Goal: Find contact information: Find contact information

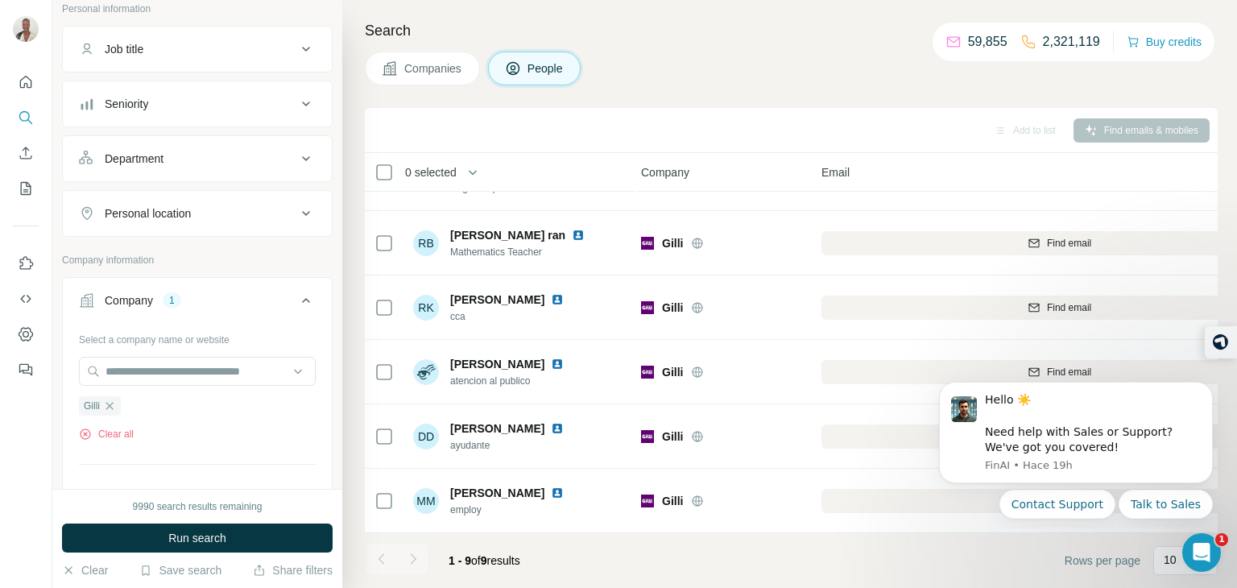
scroll to position [120, 0]
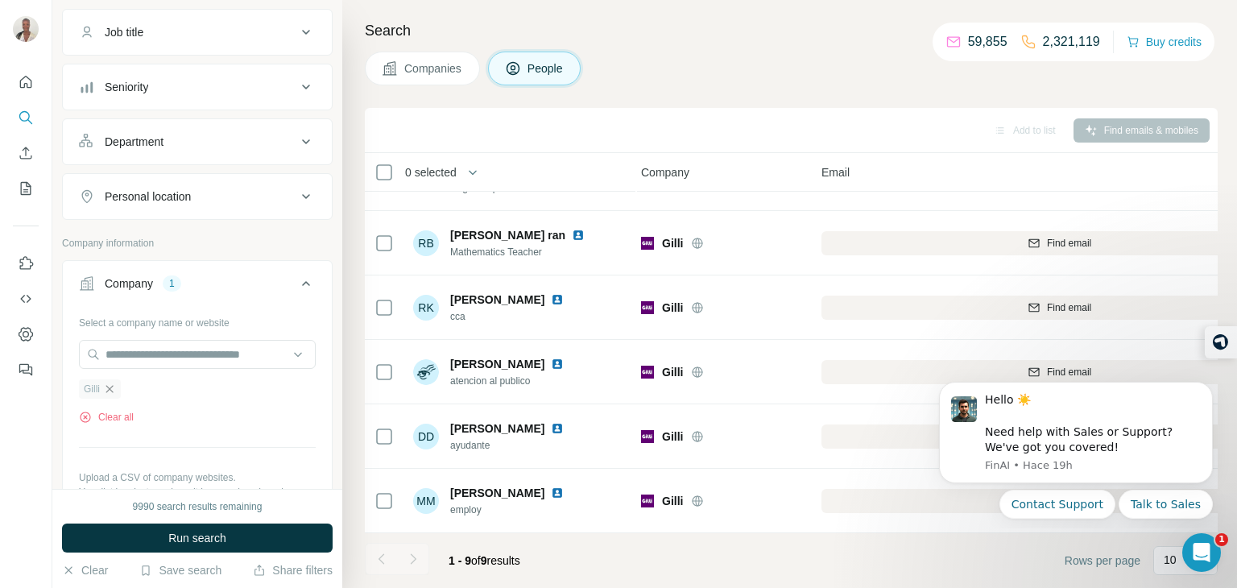
click at [105, 387] on icon "button" at bounding box center [109, 389] width 13 height 13
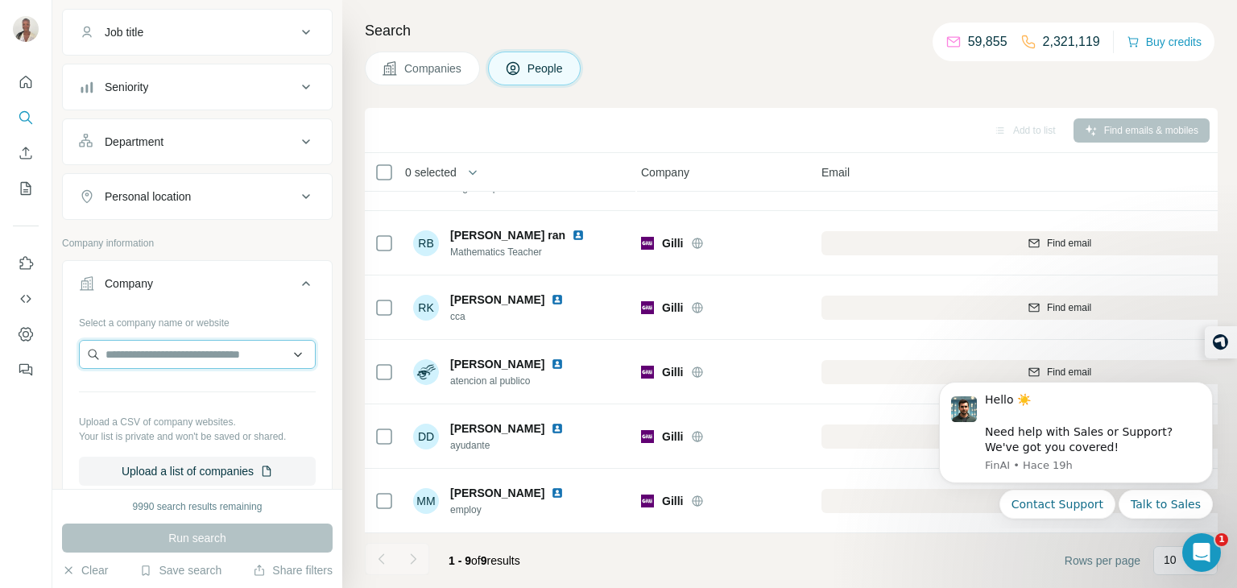
click at [152, 348] on input "text" at bounding box center [197, 354] width 237 height 29
paste input "**********"
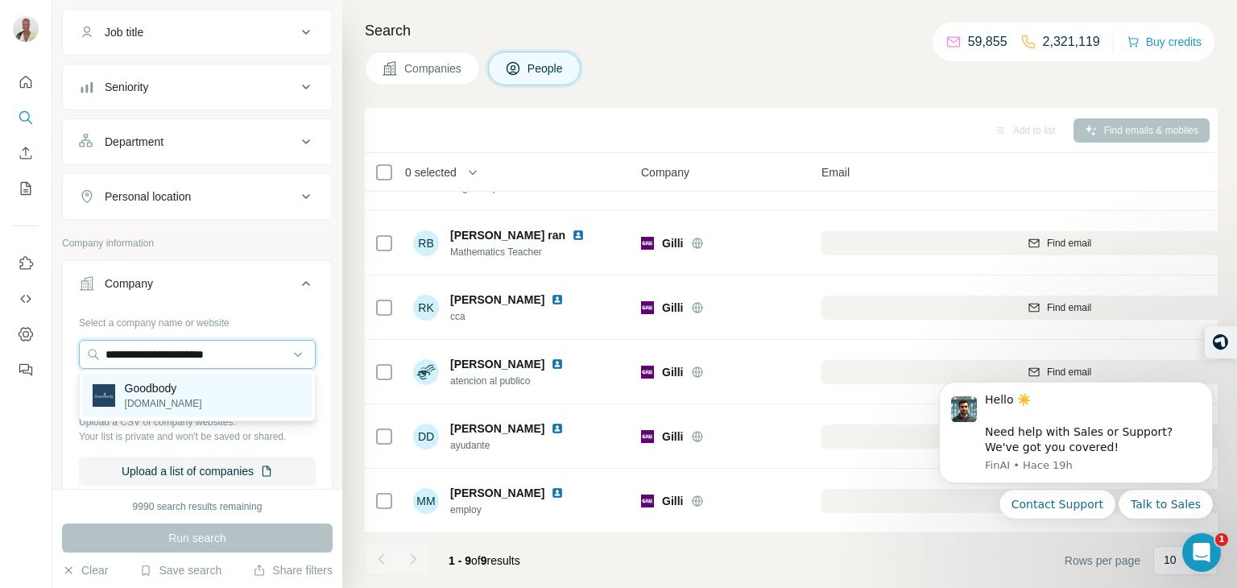
type input "**********"
click at [186, 395] on div "Goodbody [DOMAIN_NAME]" at bounding box center [197, 395] width 229 height 43
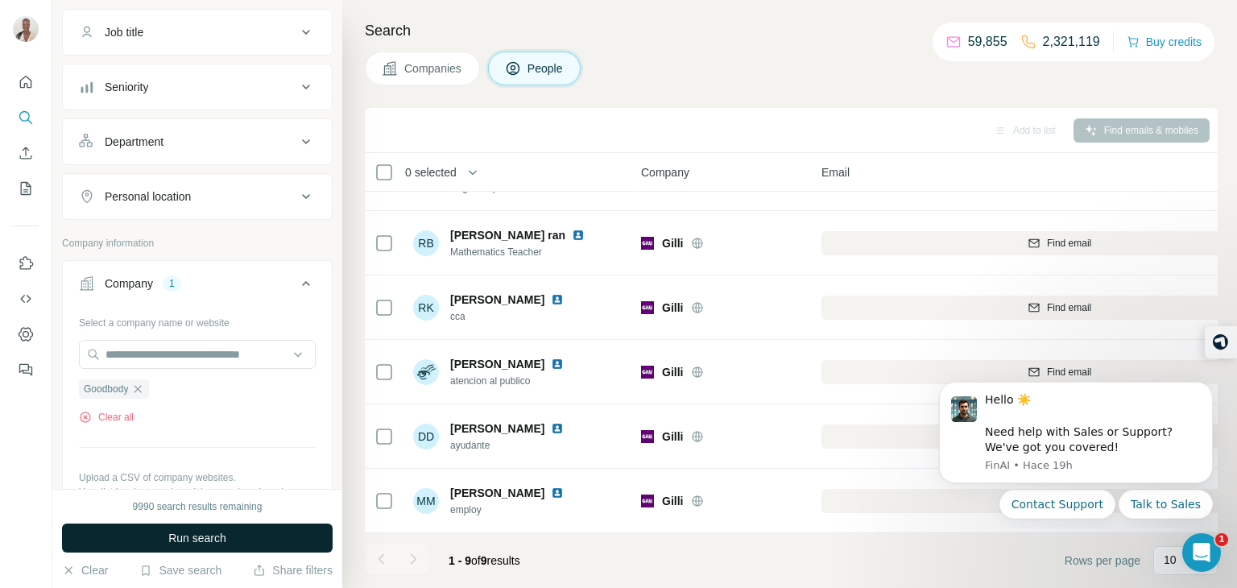
click at [209, 528] on button "Run search" at bounding box center [197, 537] width 271 height 29
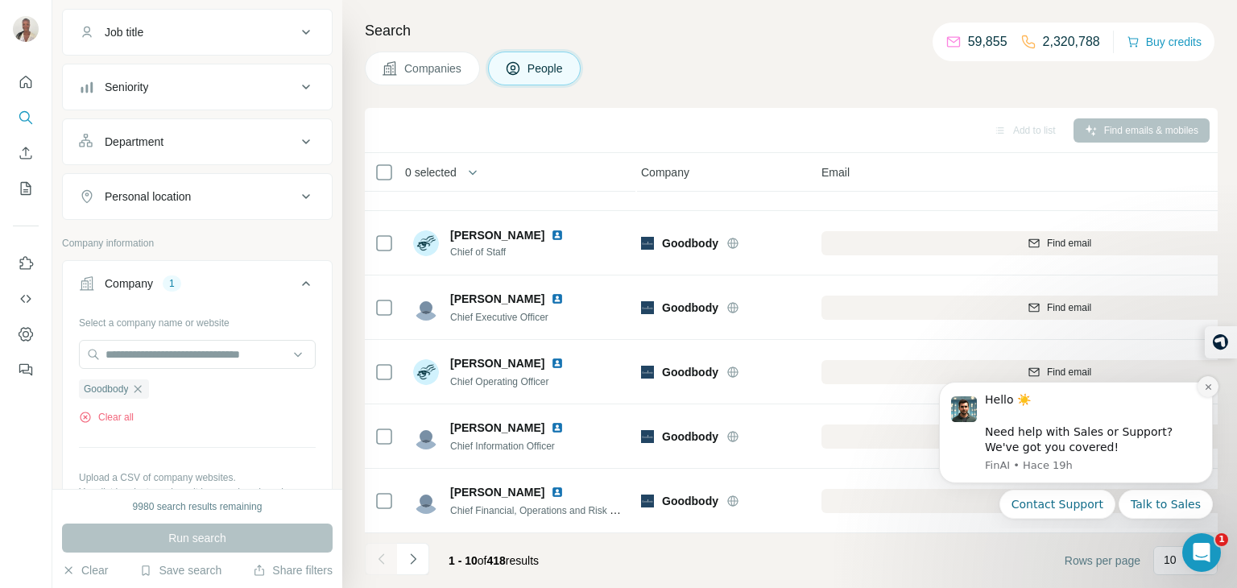
click at [1211, 383] on icon "Dismiss notification" at bounding box center [1208, 387] width 9 height 9
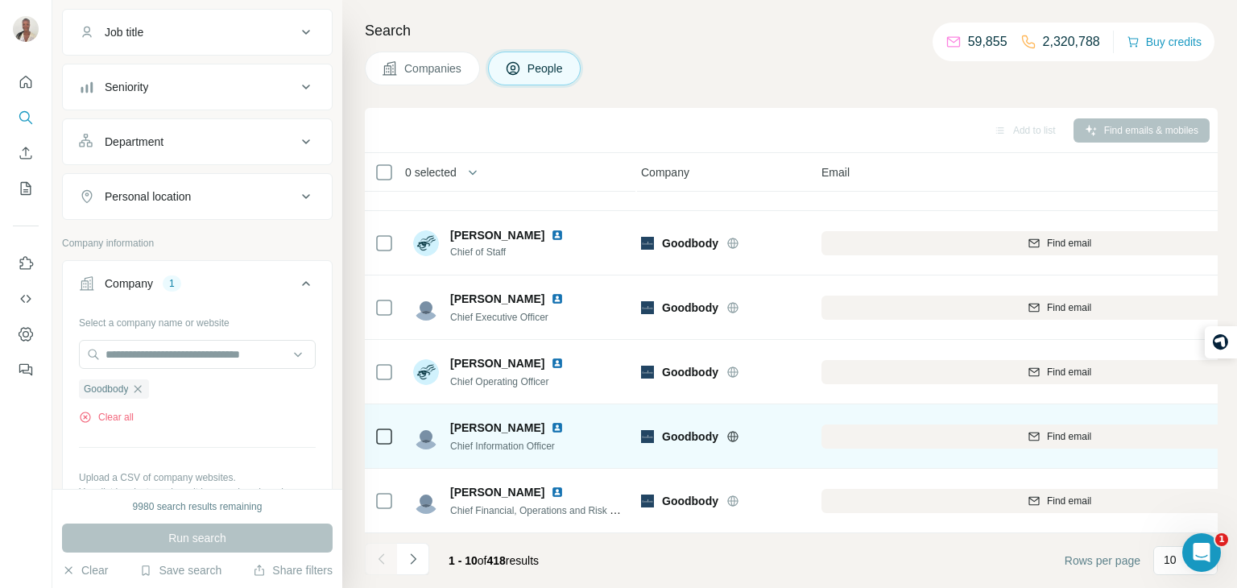
click at [792, 424] on div "Goodbody" at bounding box center [721, 436] width 161 height 44
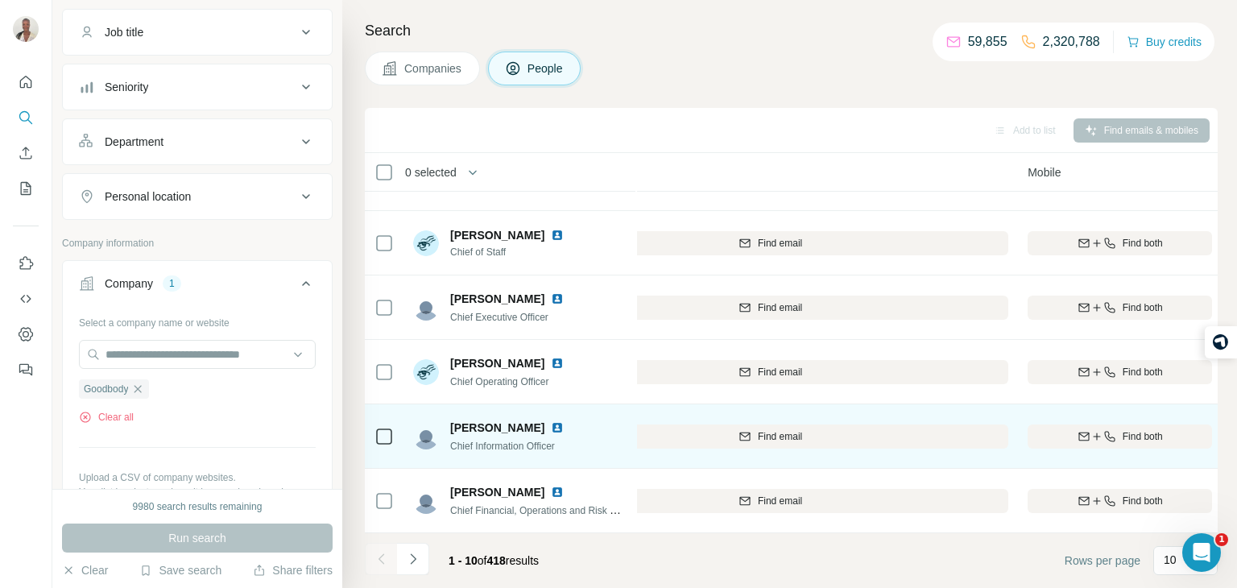
scroll to position [238, 294]
click at [1032, 442] on div "Find both" at bounding box center [1119, 436] width 184 height 14
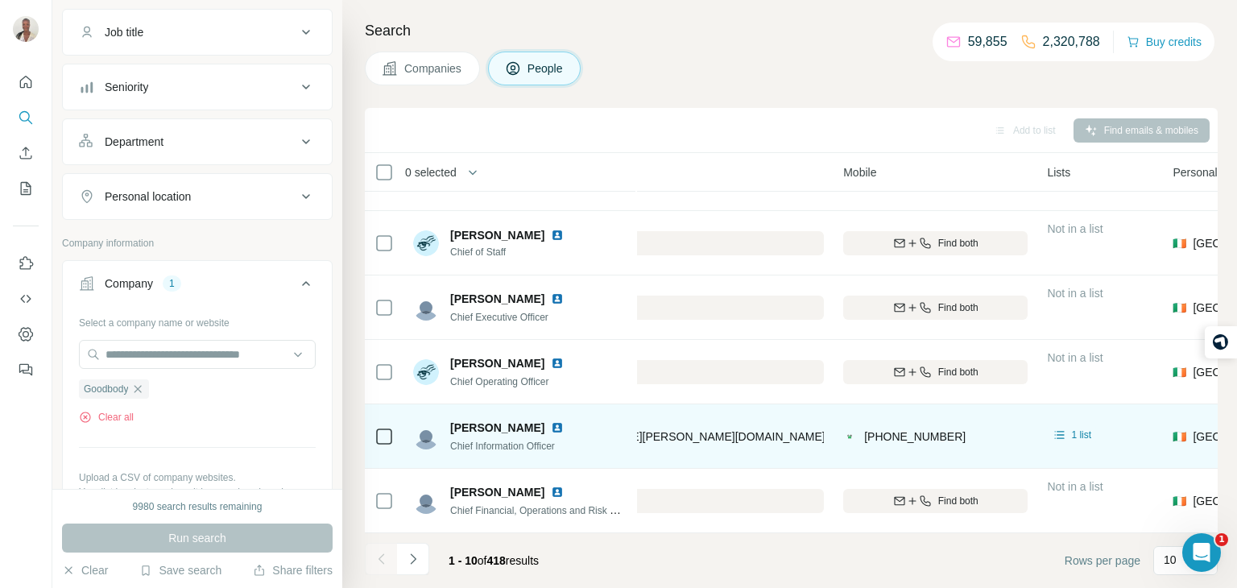
scroll to position [238, 491]
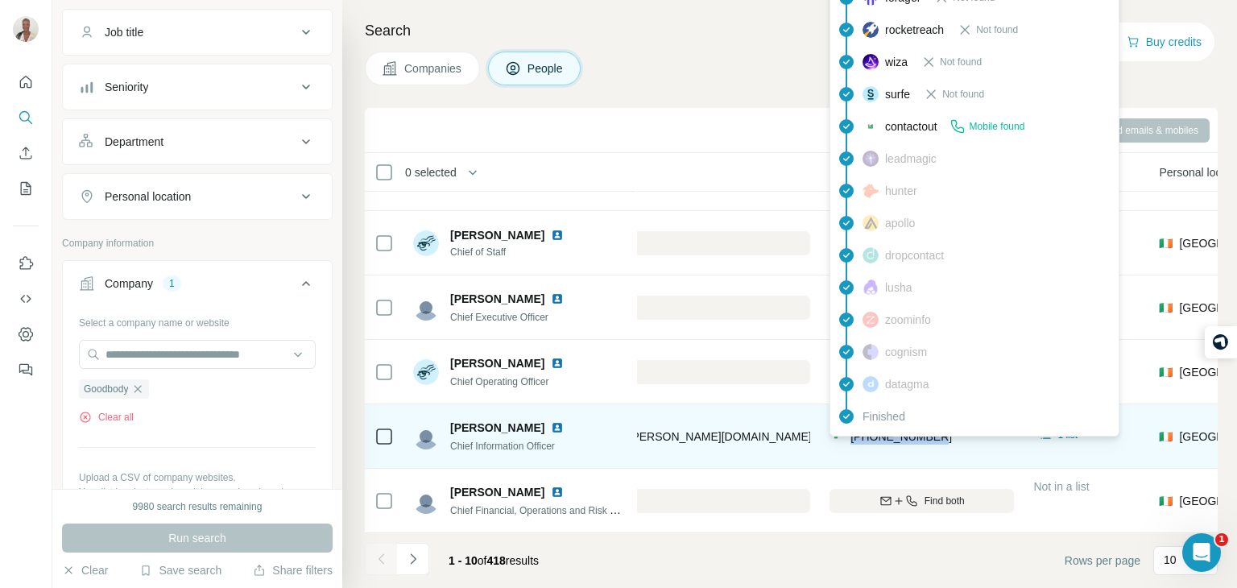
drag, startPoint x: 950, startPoint y: 438, endPoint x: 846, endPoint y: 438, distance: 104.7
click at [846, 438] on div "[PHONE_NUMBER]" at bounding box center [921, 436] width 184 height 44
copy span "[PHONE_NUMBER]"
